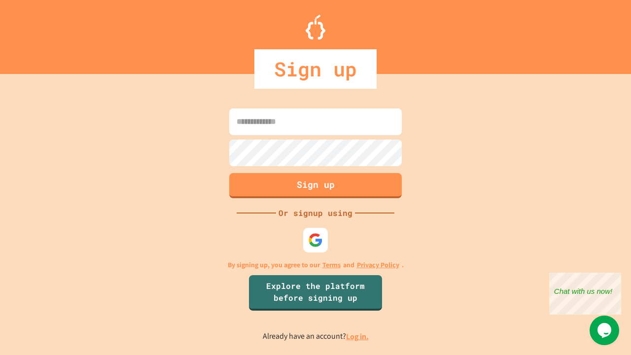
click at [358, 336] on link "Log in." at bounding box center [357, 336] width 23 height 10
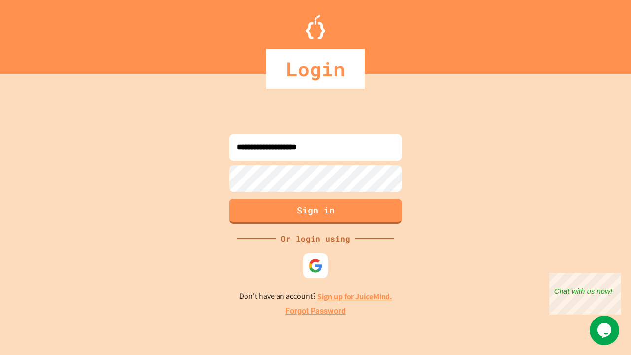
type input "**********"
